Goal: Task Accomplishment & Management: Complete application form

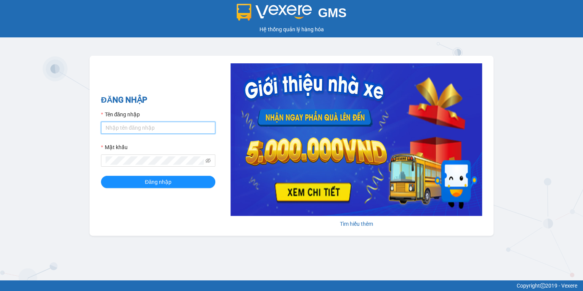
click at [138, 129] on input "Tên đăng nhập" at bounding box center [158, 128] width 114 height 12
type input "hthtrang.hhg"
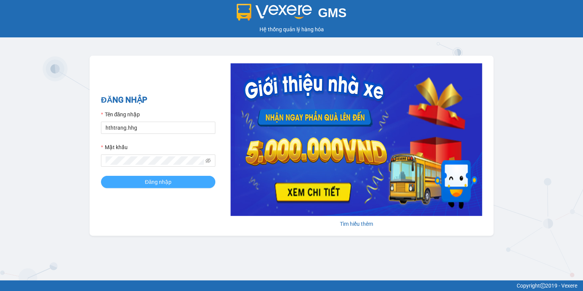
click at [141, 180] on button "Đăng nhập" at bounding box center [158, 182] width 114 height 12
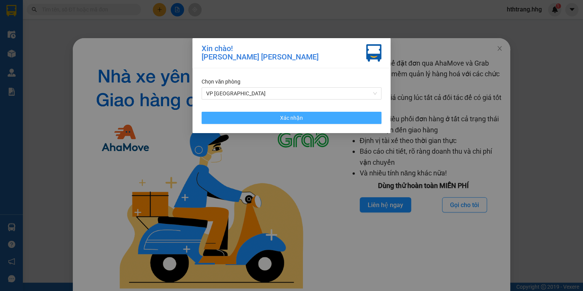
click at [315, 121] on button "Xác nhận" at bounding box center [292, 118] width 180 height 12
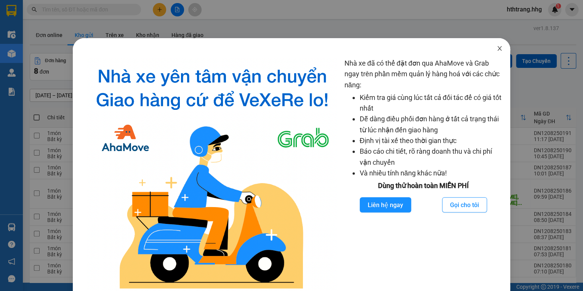
click at [496, 45] on span "Close" at bounding box center [499, 48] width 21 height 21
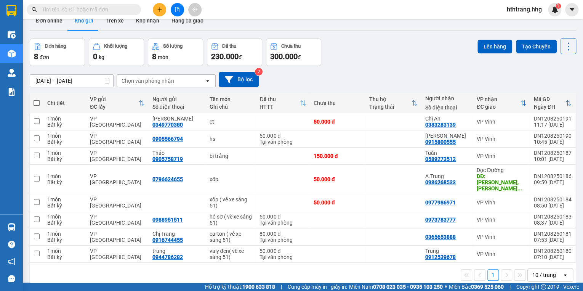
scroll to position [35, 0]
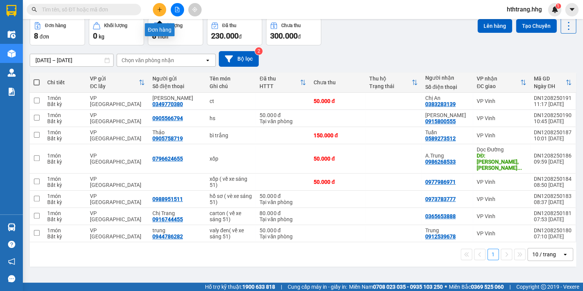
click at [160, 10] on icon "plus" at bounding box center [159, 9] width 5 height 5
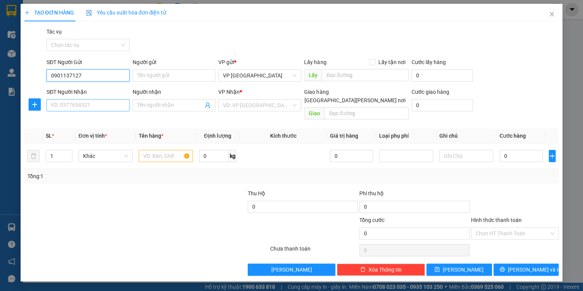
type input "0901137127"
click at [68, 106] on input "SĐT Người Nhận" at bounding box center [87, 105] width 83 height 12
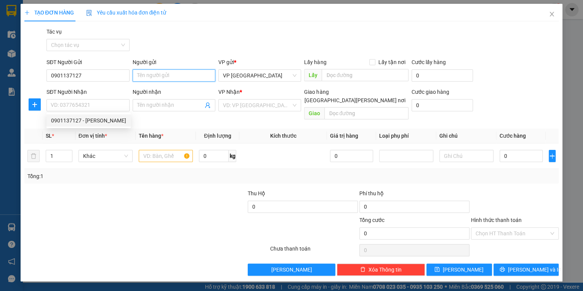
click at [145, 78] on input "Người gửi" at bounding box center [174, 75] width 83 height 12
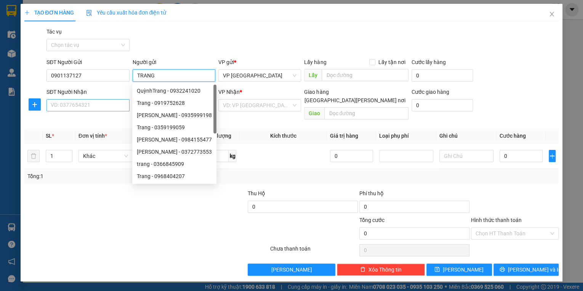
type input "TRANG"
click at [85, 104] on input "SĐT Người Nhận" at bounding box center [87, 105] width 83 height 12
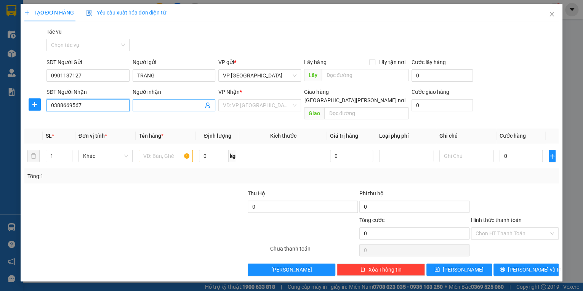
type input "0388669567"
click at [144, 105] on input "Người nhận" at bounding box center [170, 105] width 66 height 8
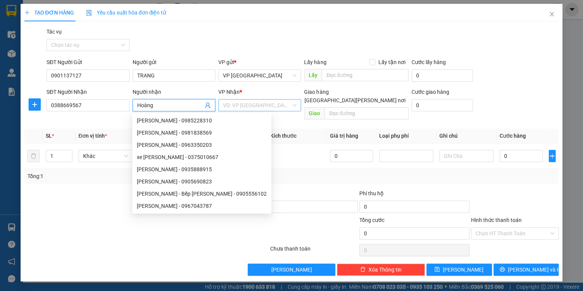
type input "Hoàng"
click at [281, 109] on input "search" at bounding box center [257, 104] width 68 height 11
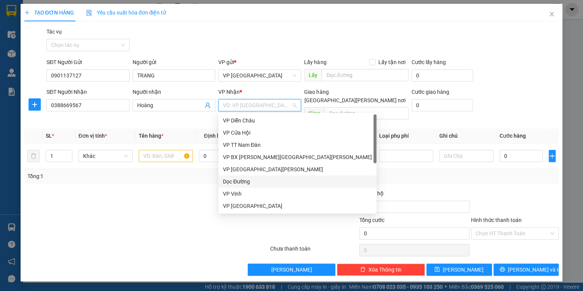
click at [256, 183] on div "Dọc Đường" at bounding box center [297, 181] width 149 height 8
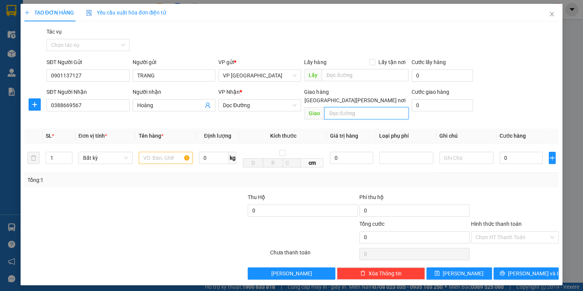
click at [340, 107] on input "text" at bounding box center [366, 113] width 84 height 12
type input "VP CỬA HỘI"
click at [145, 152] on input "text" at bounding box center [166, 158] width 54 height 12
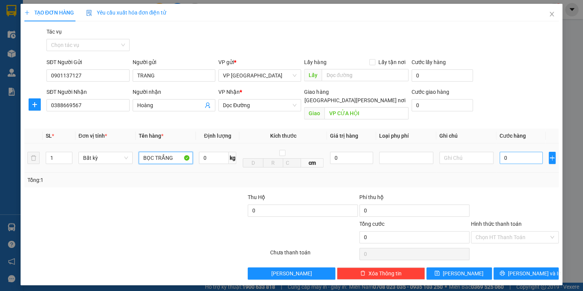
type input "BỌC TRẮNG"
click at [521, 152] on input "0" at bounding box center [520, 158] width 43 height 12
type input "5"
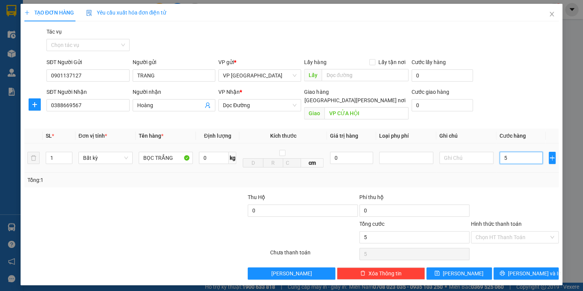
type input "50"
type input "500"
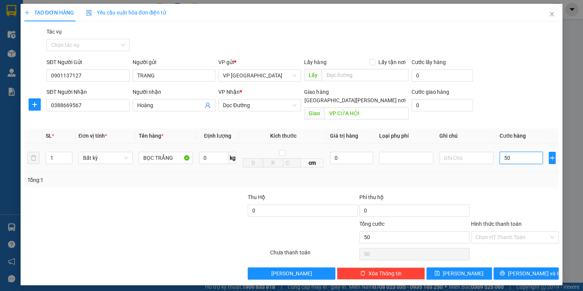
type input "500"
type input "5.000"
type input "50.000"
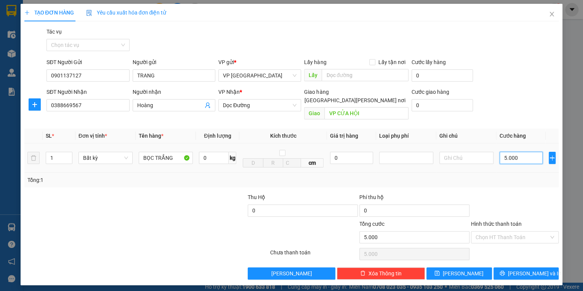
type input "50.000"
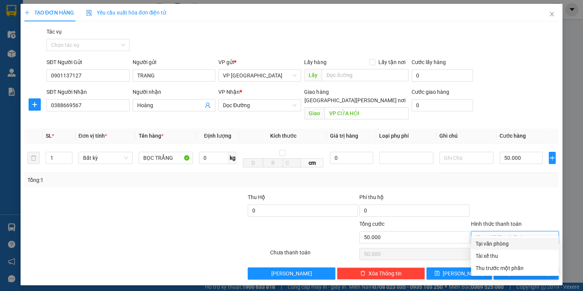
click at [518, 231] on input "Hình thức thanh toán" at bounding box center [511, 236] width 73 height 11
click at [523, 244] on div "Tại văn phòng" at bounding box center [514, 243] width 78 height 8
type input "0"
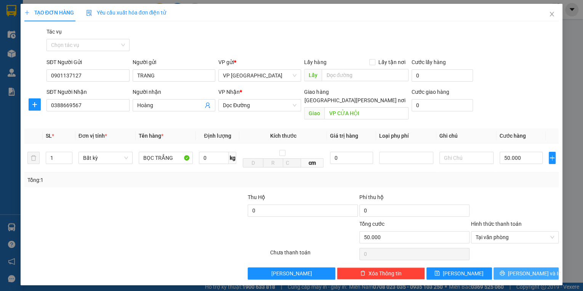
click at [530, 269] on span "[PERSON_NAME] và In" at bounding box center [534, 273] width 53 height 8
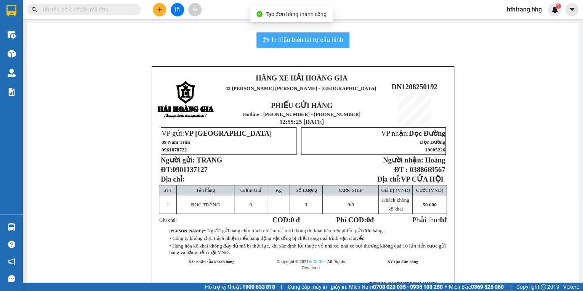
click at [308, 35] on span "In mẫu biên lai tự cấu hình" at bounding box center [308, 40] width 72 height 10
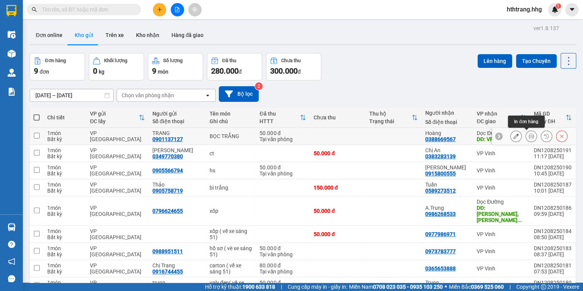
click at [528, 134] on icon at bounding box center [530, 135] width 5 height 5
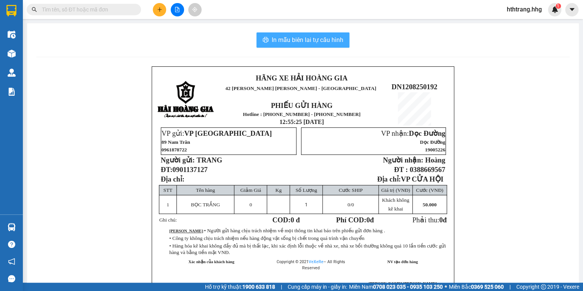
click at [318, 41] on span "In mẫu biên lai tự cấu hình" at bounding box center [308, 40] width 72 height 10
